Goal: Register for event/course

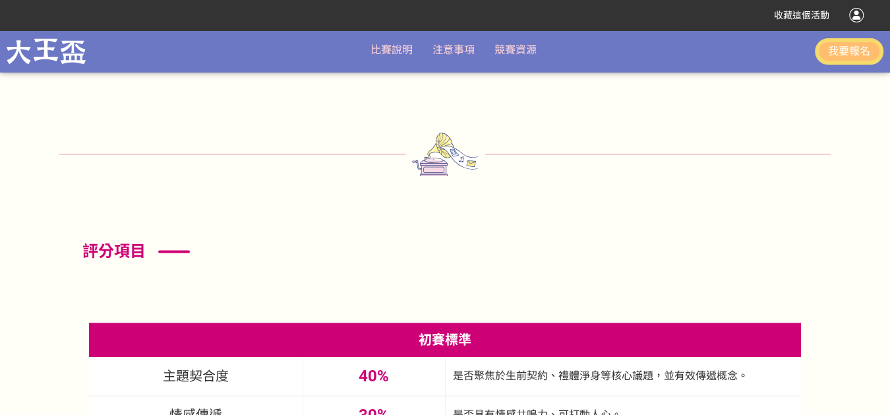
scroll to position [3379, 0]
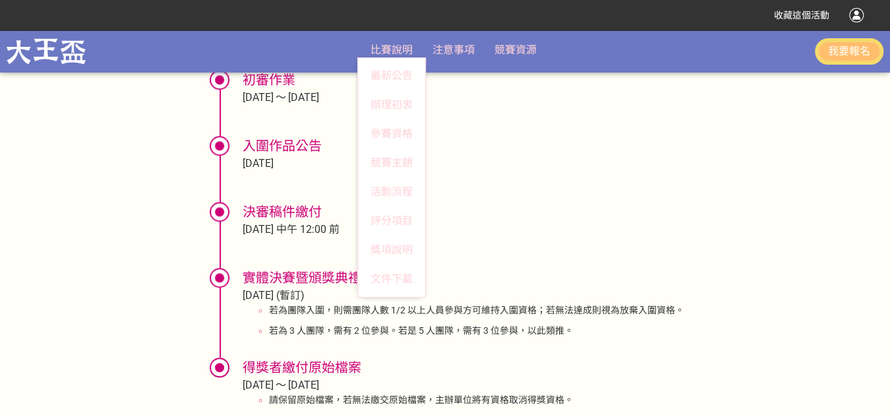
click at [396, 44] on span "比賽說明" at bounding box center [392, 50] width 42 height 13
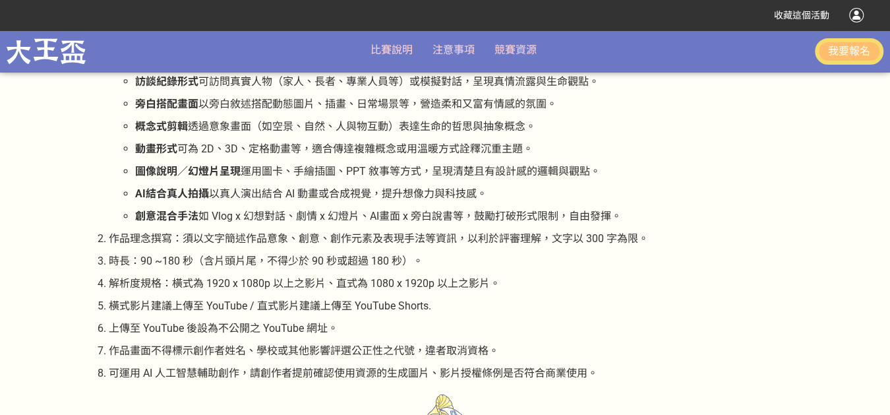
scroll to position [2206, 0]
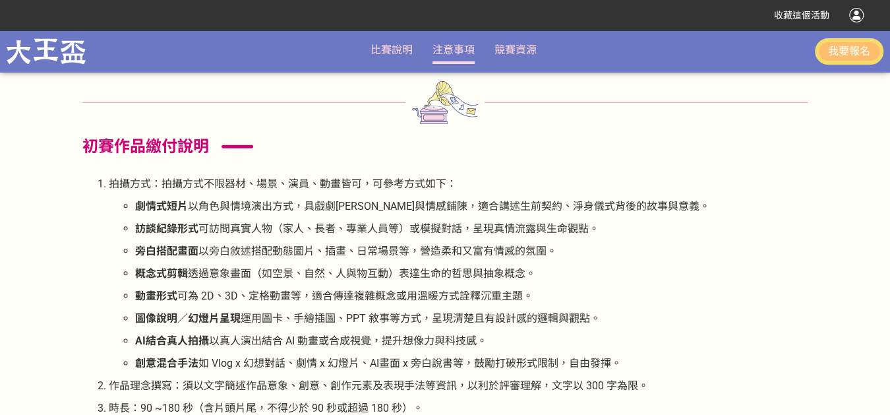
click at [463, 49] on link "注意事項" at bounding box center [454, 50] width 42 height 13
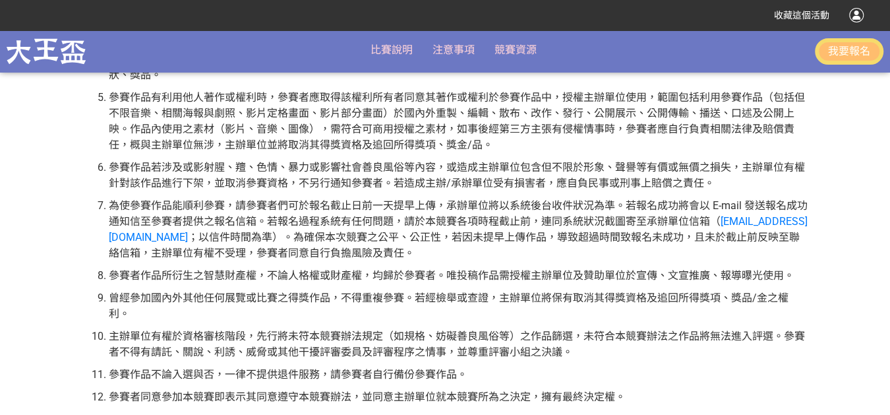
scroll to position [586, 0]
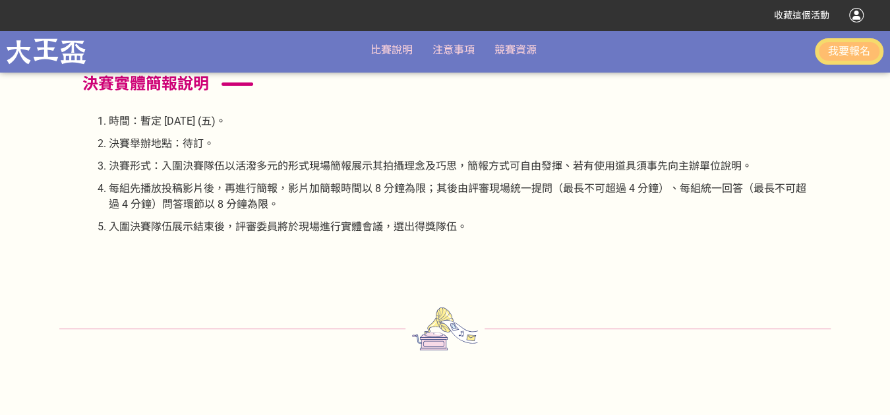
scroll to position [2291, 0]
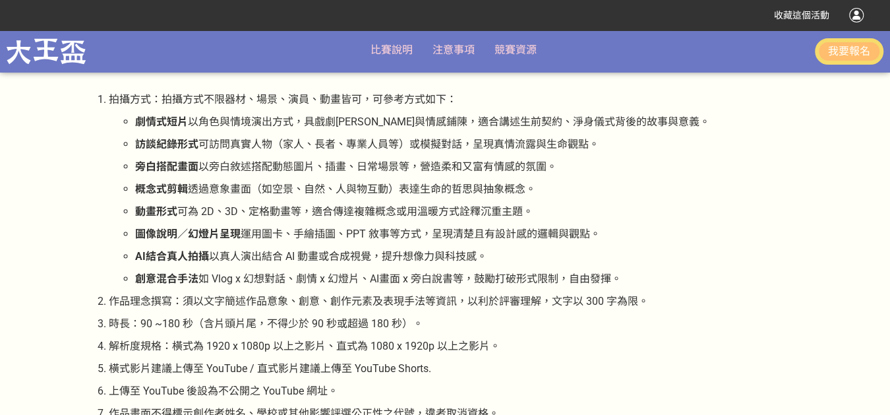
click at [838, 44] on button "我要報名" at bounding box center [849, 51] width 69 height 26
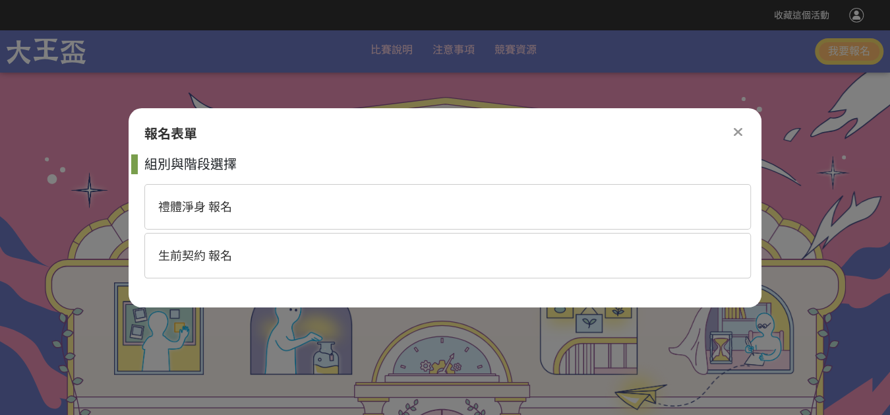
scroll to position [0, 0]
click at [734, 130] on icon at bounding box center [738, 131] width 9 height 13
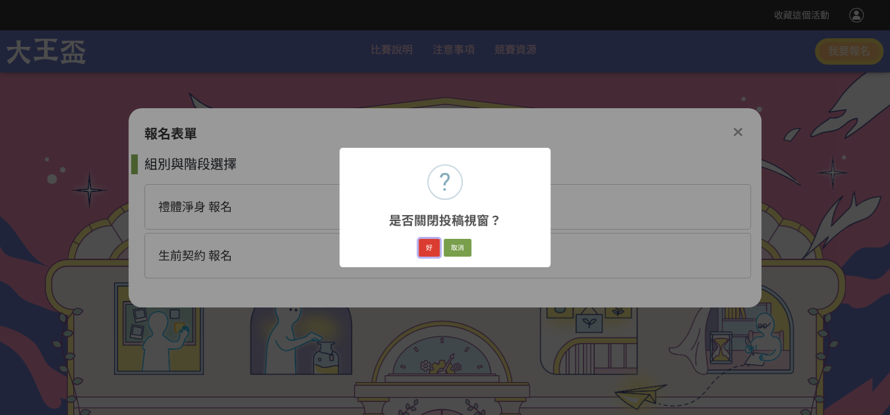
click at [437, 248] on button "好" at bounding box center [429, 248] width 21 height 18
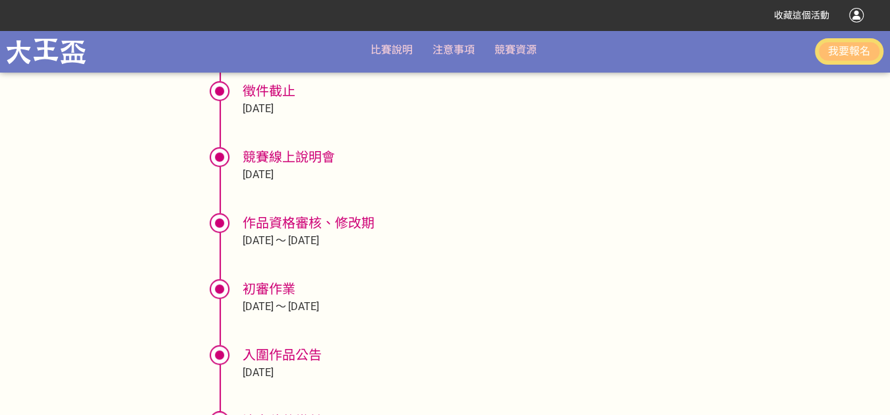
scroll to position [3316, 0]
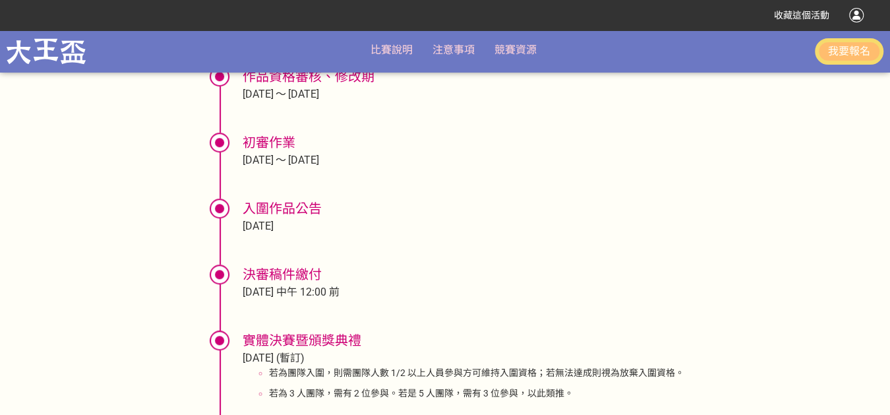
drag, startPoint x: 291, startPoint y: 350, endPoint x: 303, endPoint y: 352, distance: 11.9
drag, startPoint x: 303, startPoint y: 352, endPoint x: 224, endPoint y: 347, distance: 79.3
click at [224, 347] on div at bounding box center [220, 340] width 20 height 20
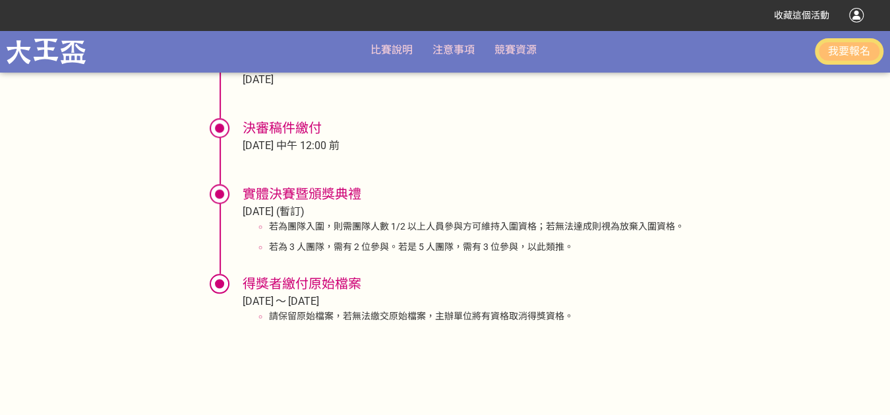
click at [211, 133] on div at bounding box center [220, 128] width 20 height 20
drag, startPoint x: 220, startPoint y: 121, endPoint x: 237, endPoint y: 181, distance: 62.2
click at [237, 181] on ul "徵件啟動 [DATE] 徵件截止 [DATE] 競賽線上說明會 [DATE] 作品資格審核、修改期 [DATE] [DATE] 初審作業 [DATE] [DA…" at bounding box center [446, 32] width 498 height 621
click at [226, 206] on li "實體決賽暨頒獎典禮 [DATE] (暫訂) 若為團隊入圍，則需團隊人數 1/2 以上人員參與方可維持入圍資格；若無法達成則視為放棄入圍資格。 若為 3 人團隊…" at bounding box center [454, 222] width 462 height 77
click at [220, 198] on div at bounding box center [220, 194] width 20 height 20
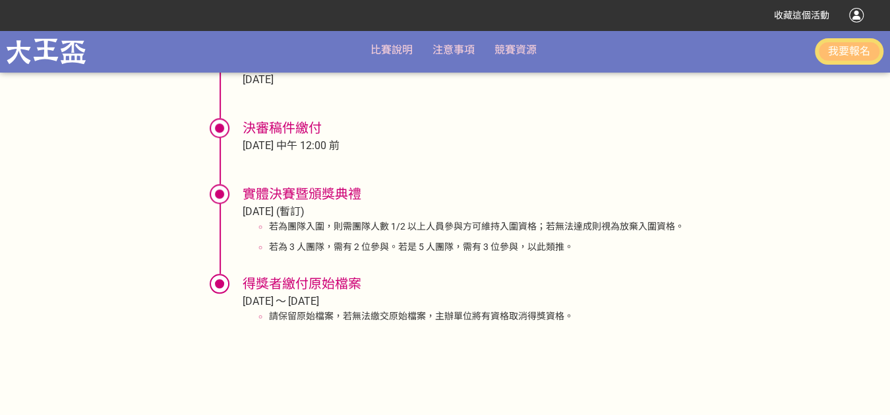
click at [220, 197] on div at bounding box center [220, 194] width 20 height 20
click at [218, 284] on div at bounding box center [220, 284] width 20 height 20
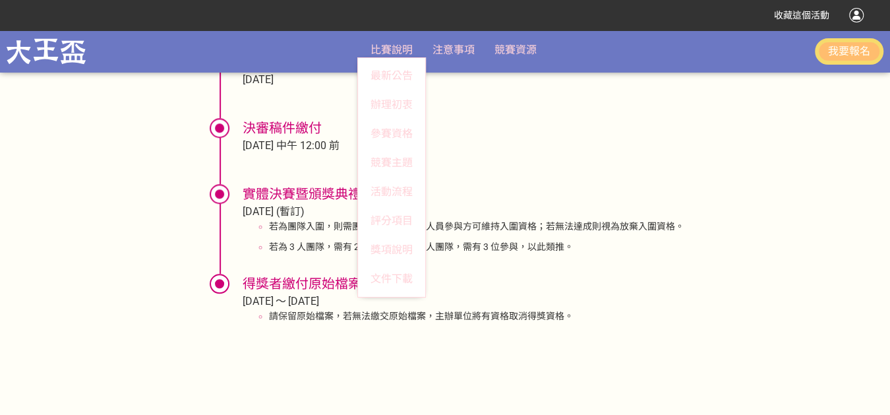
click at [402, 133] on link "參賽資格" at bounding box center [391, 133] width 67 height 29
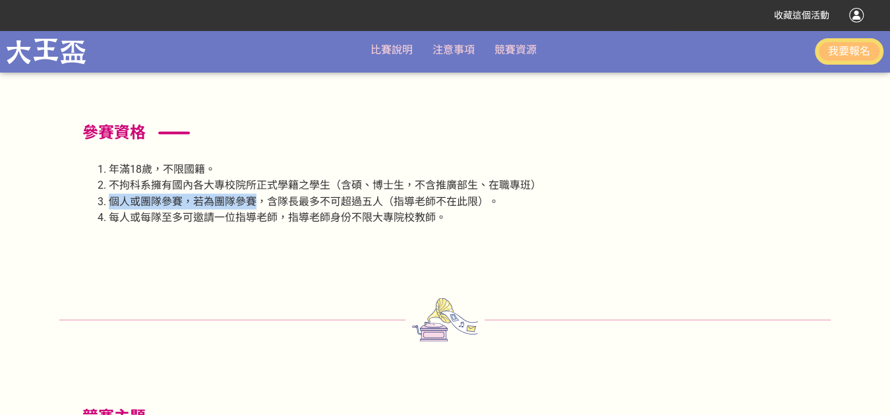
drag, startPoint x: 107, startPoint y: 200, endPoint x: 254, endPoint y: 203, distance: 147.1
click at [254, 203] on li "個人或團隊參賽，若為團隊參賽，含隊長最多不可超過五人（指導老師不在此限）。" at bounding box center [458, 201] width 699 height 16
click at [290, 301] on div at bounding box center [445, 319] width 772 height 44
